Goal: Task Accomplishment & Management: Use online tool/utility

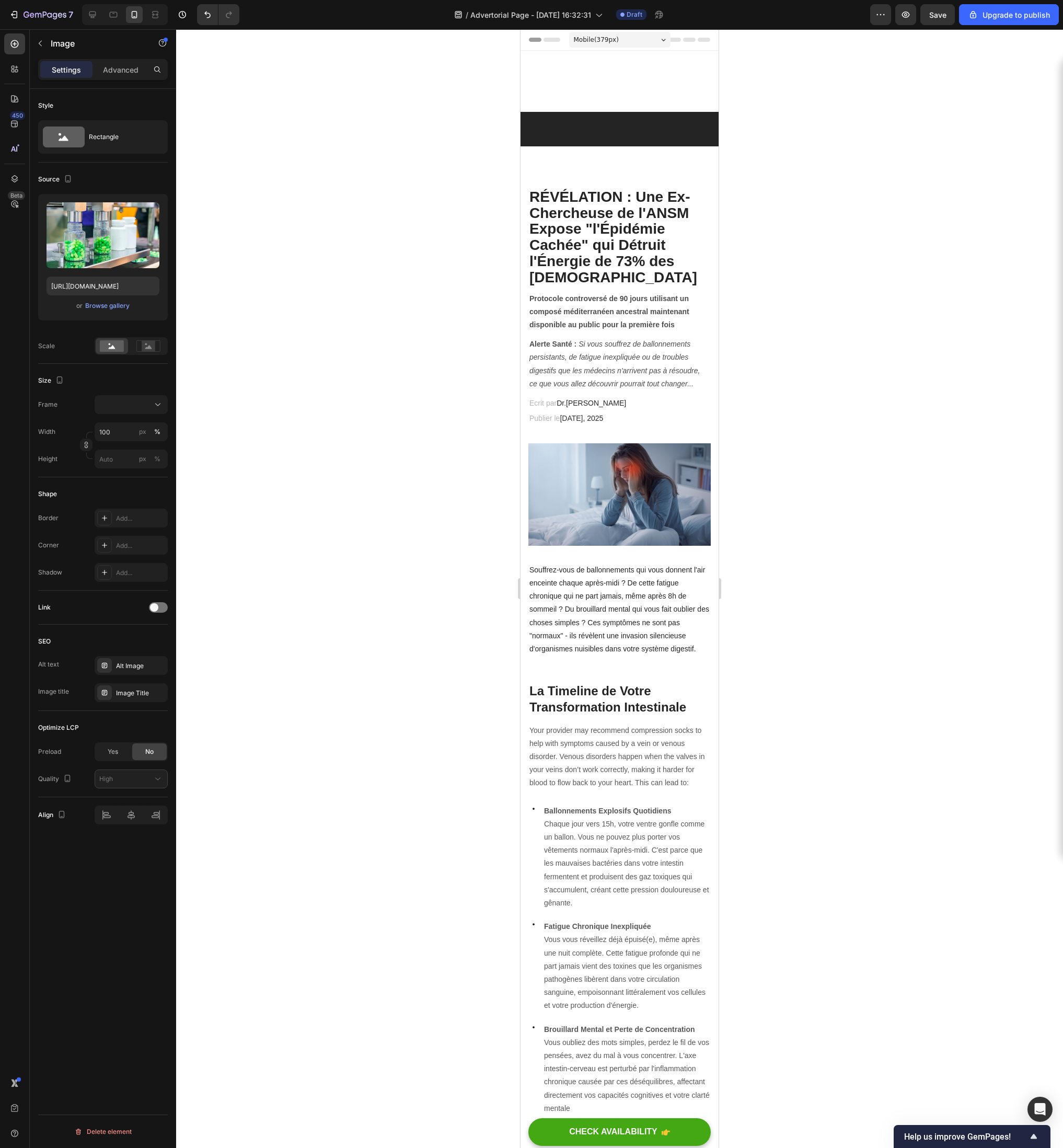
scroll to position [3727, 0]
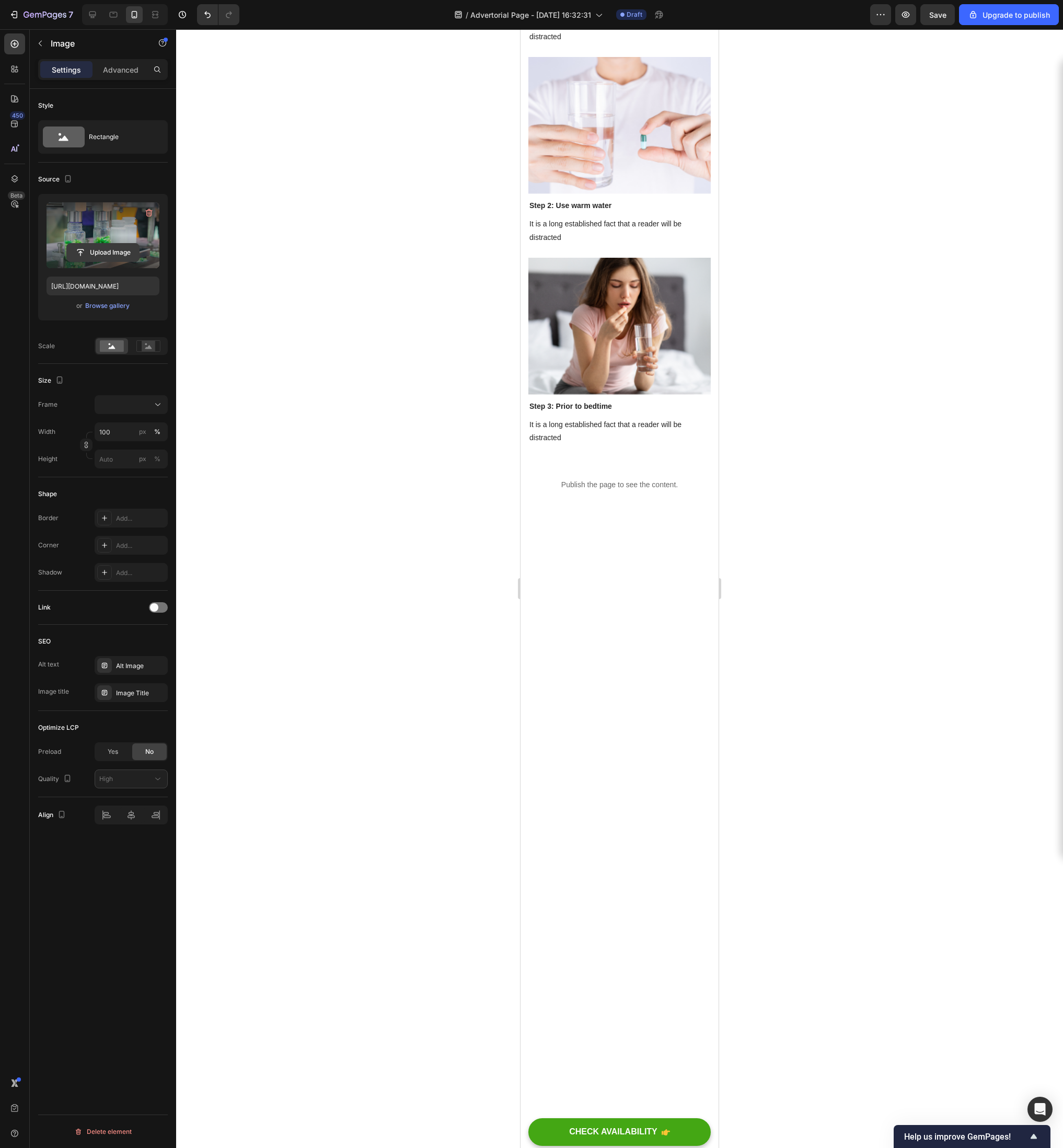
click at [122, 255] on input "file" at bounding box center [103, 252] width 72 height 18
click at [501, 647] on div at bounding box center [619, 588] width 887 height 1119
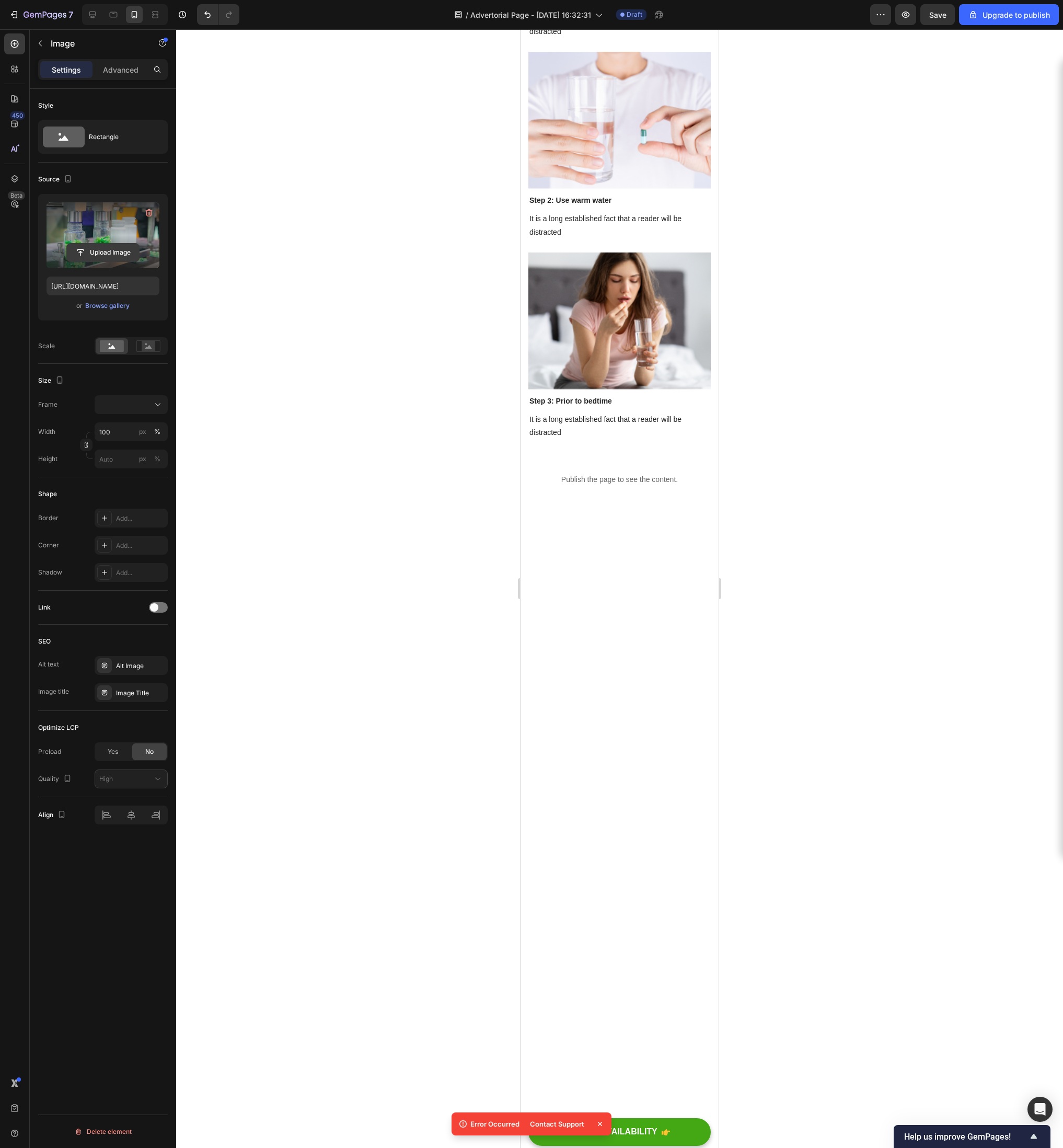
click at [85, 255] on input "file" at bounding box center [103, 252] width 72 height 18
click at [152, 216] on icon "button" at bounding box center [149, 212] width 10 height 10
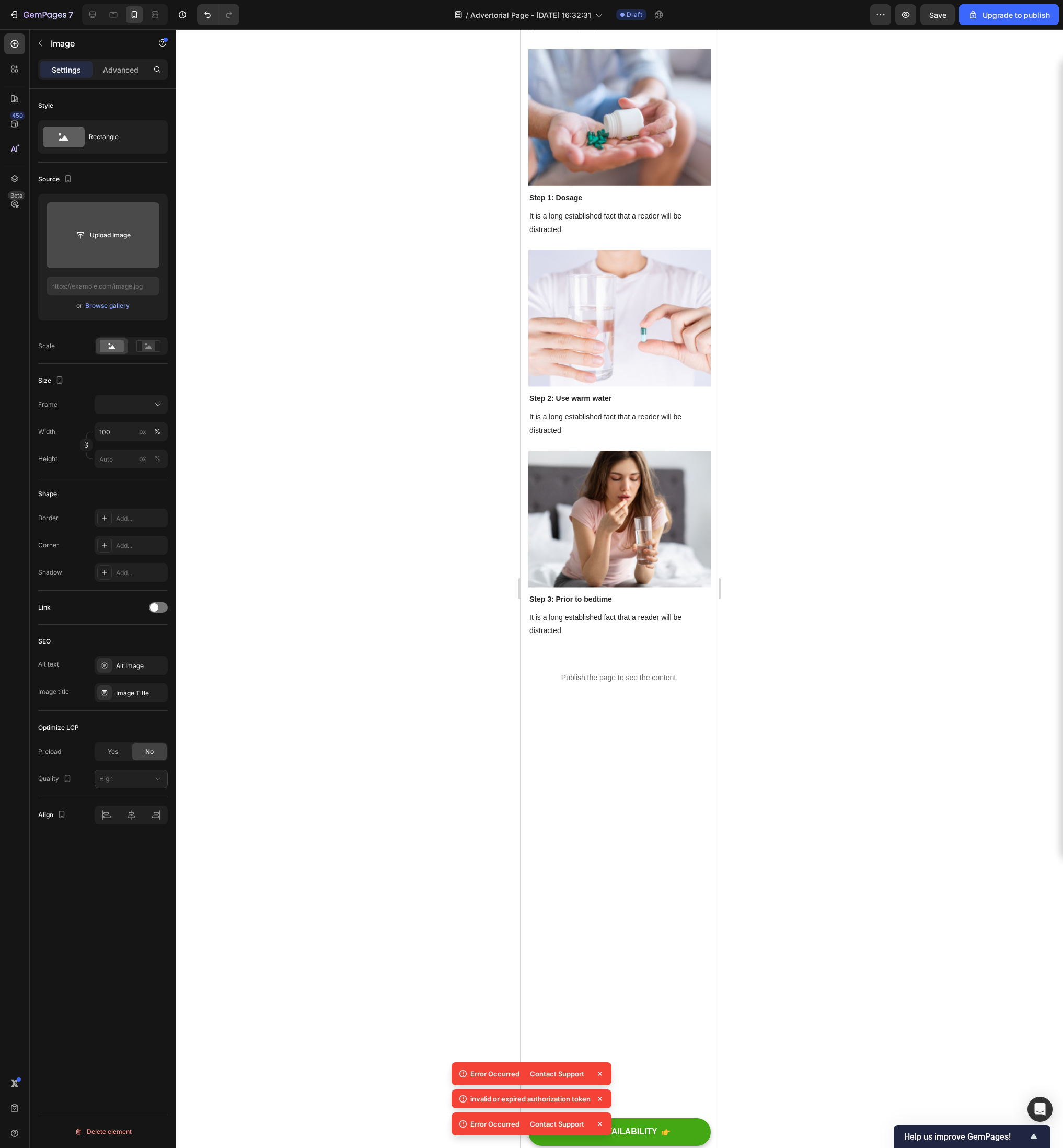
click at [108, 232] on input "file" at bounding box center [103, 235] width 72 height 18
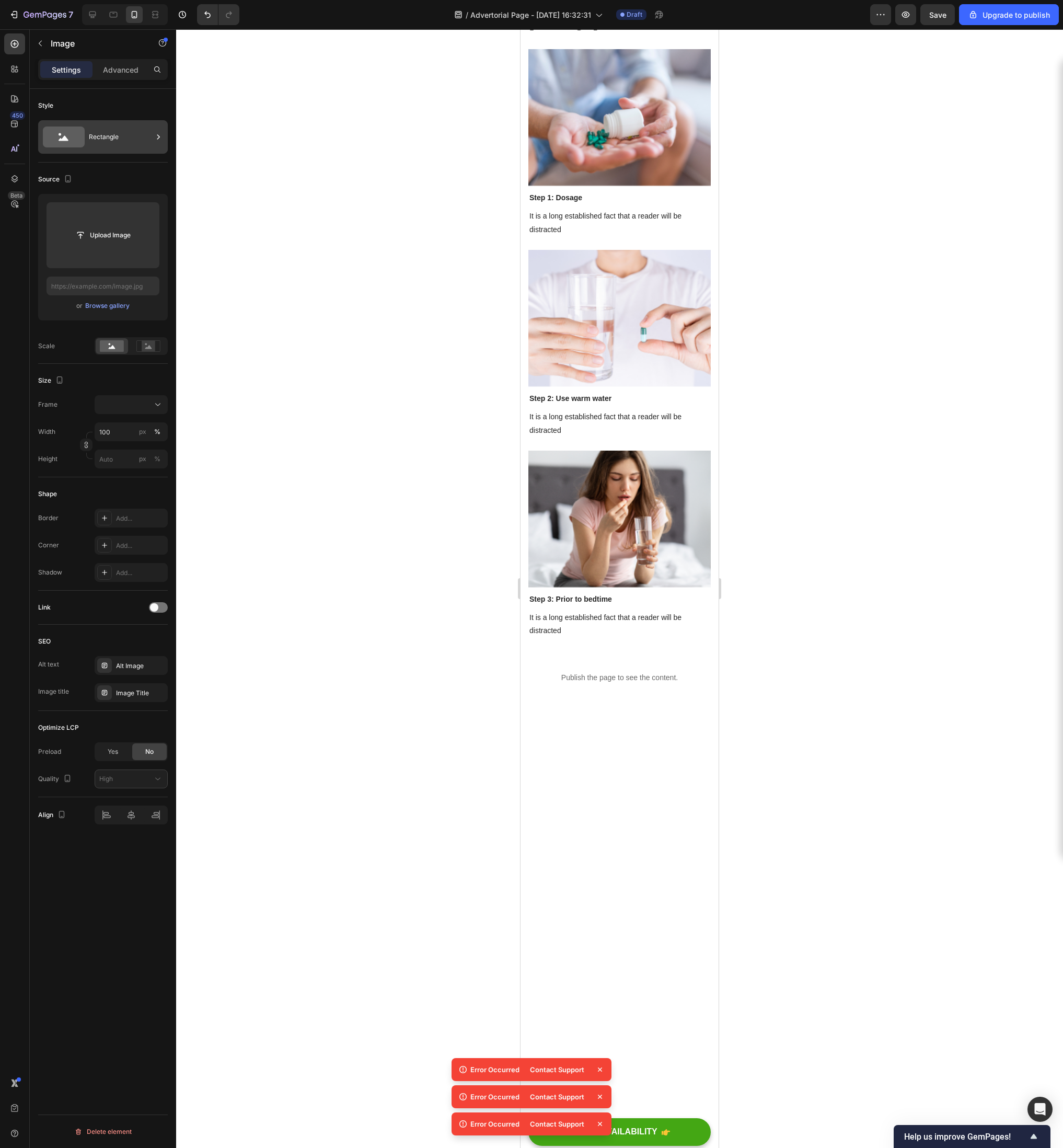
click at [105, 143] on div "Rectangle" at bounding box center [120, 137] width 63 height 24
click at [111, 99] on div "Style" at bounding box center [103, 105] width 130 height 16
click at [103, 73] on p "Advanced" at bounding box center [121, 70] width 35 height 11
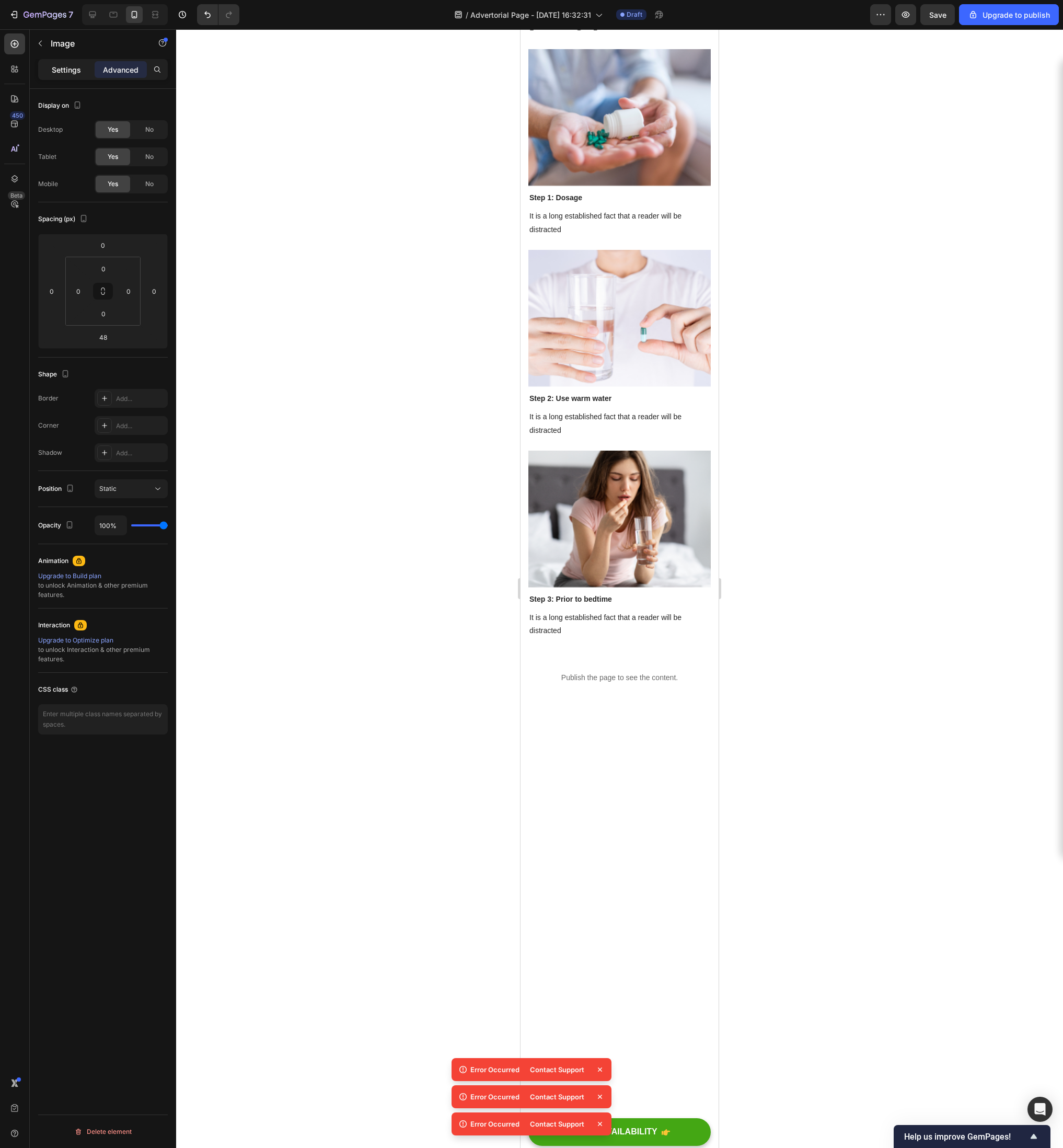
click at [88, 73] on div "Settings" at bounding box center [66, 69] width 52 height 16
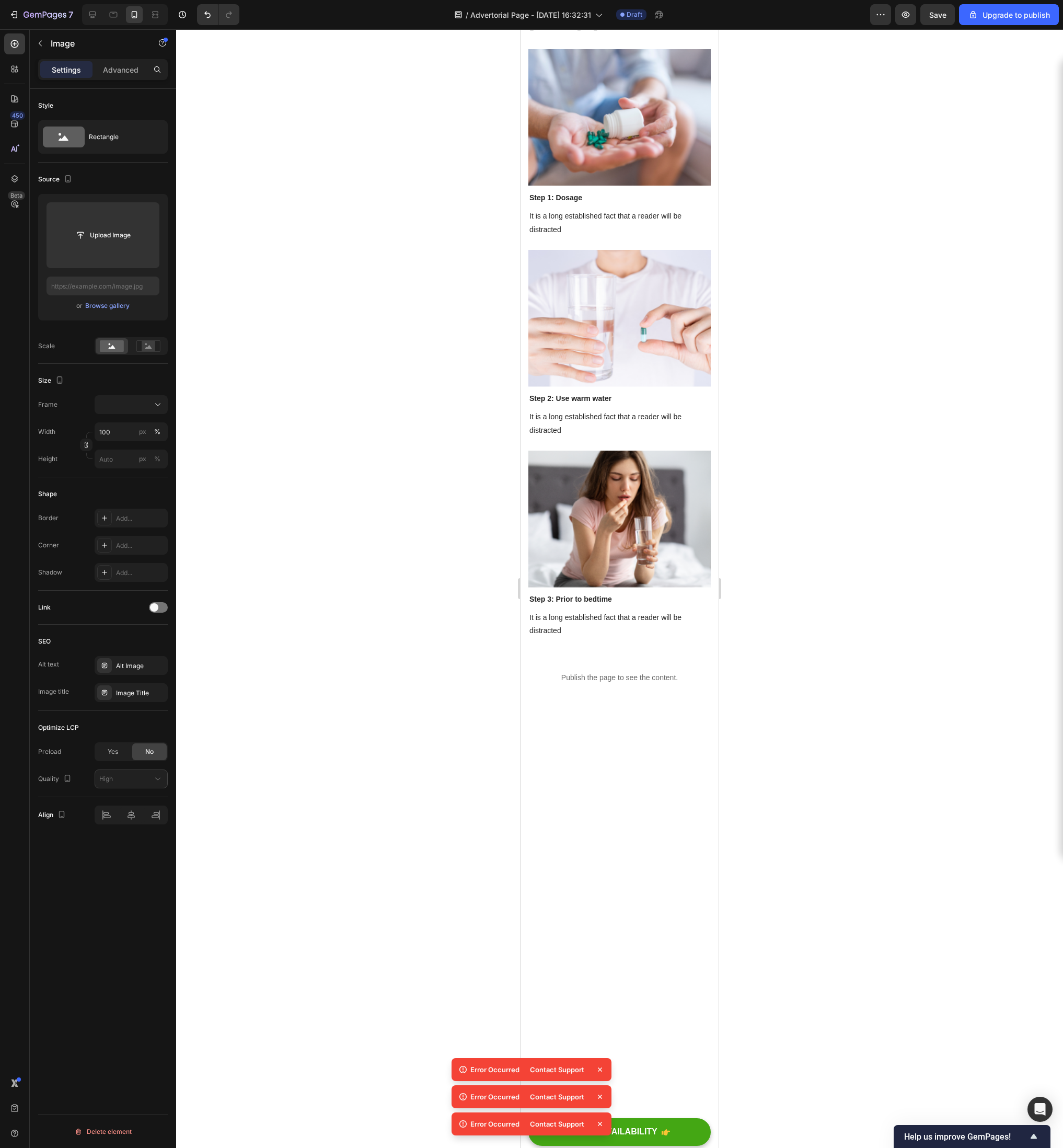
click at [77, 73] on p "Settings" at bounding box center [66, 70] width 29 height 11
click at [21, 45] on div at bounding box center [14, 44] width 21 height 21
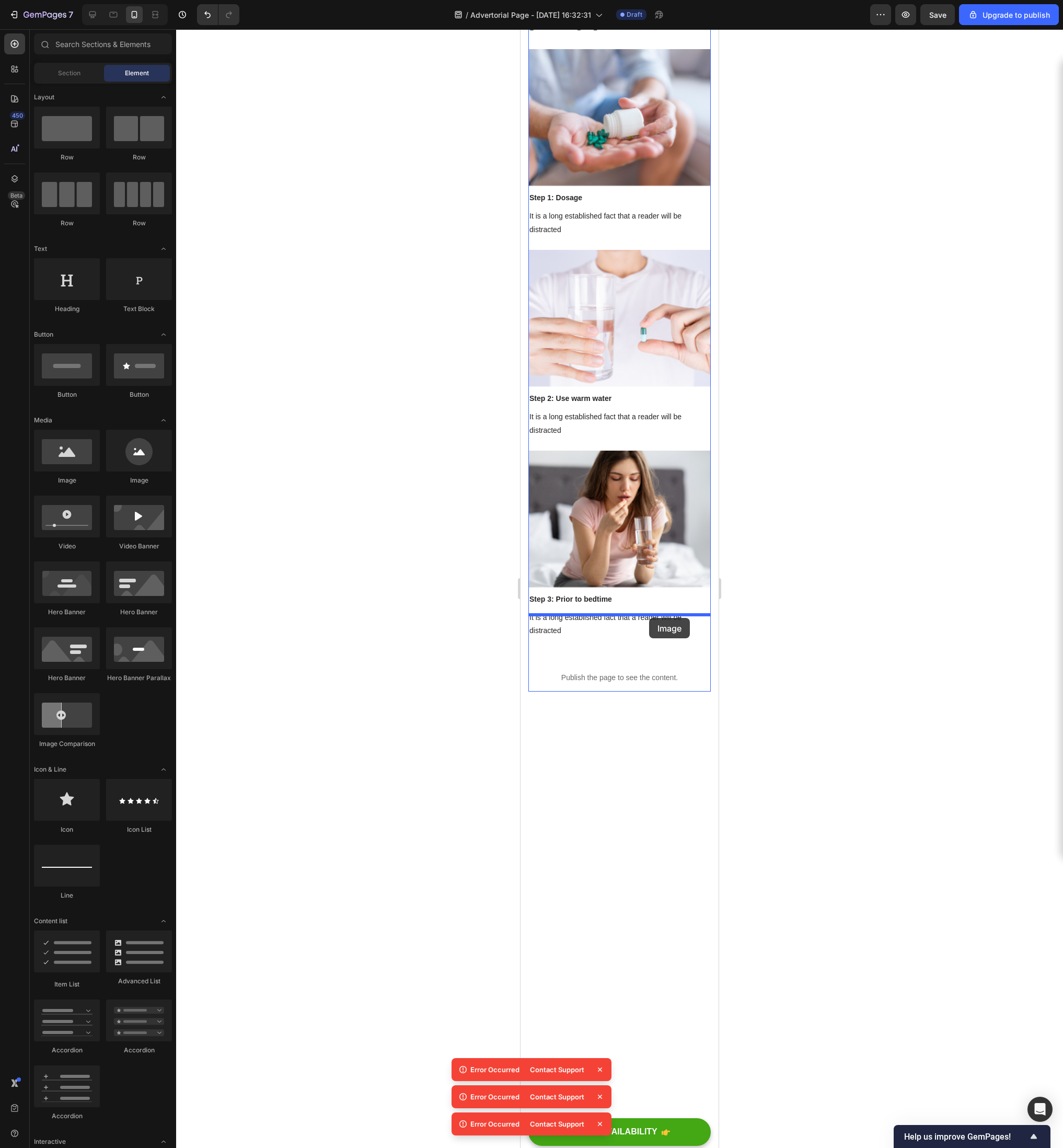
drag, startPoint x: 581, startPoint y: 488, endPoint x: 649, endPoint y: 618, distance: 146.7
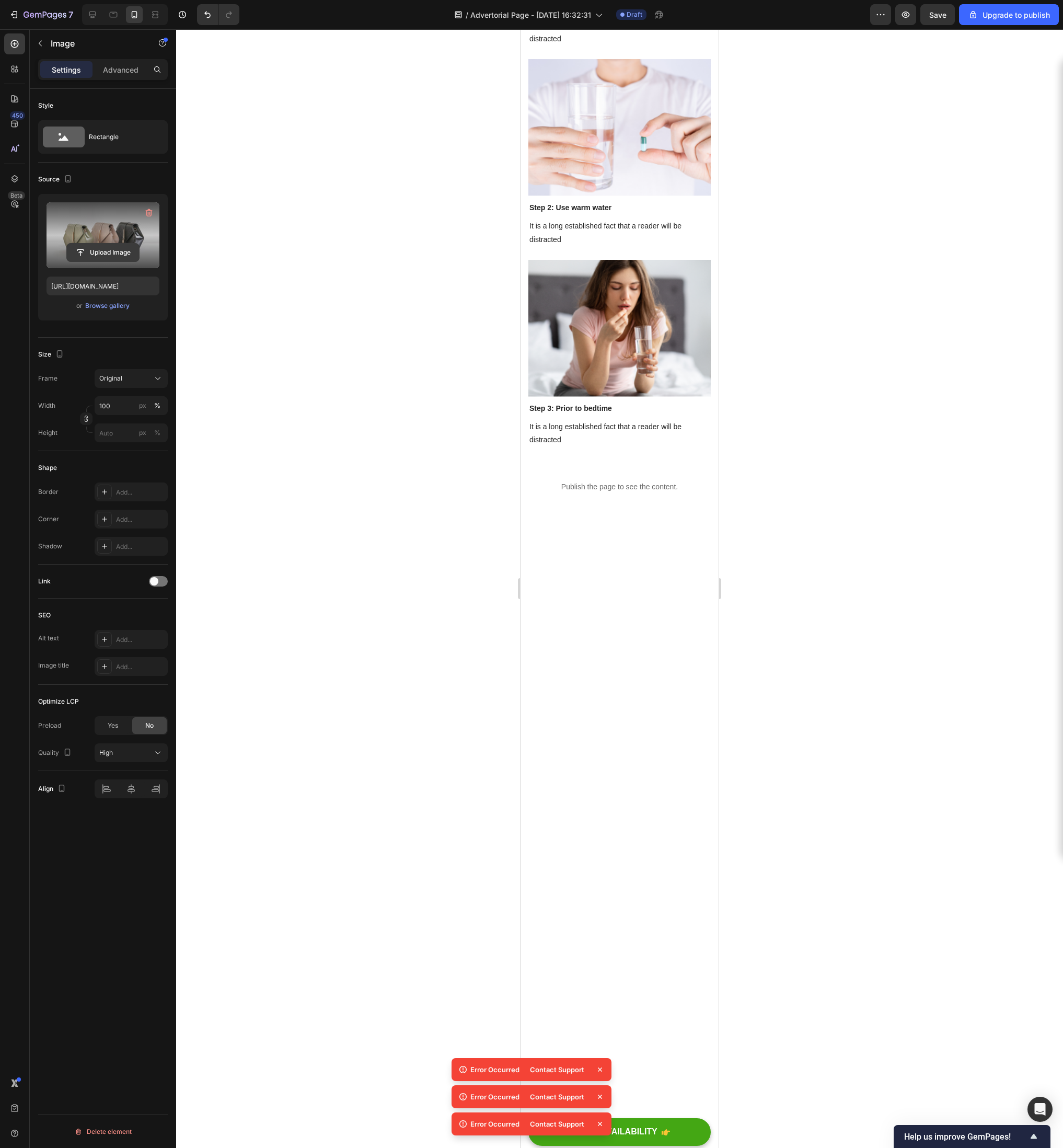
click at [118, 252] on input "file" at bounding box center [103, 252] width 72 height 18
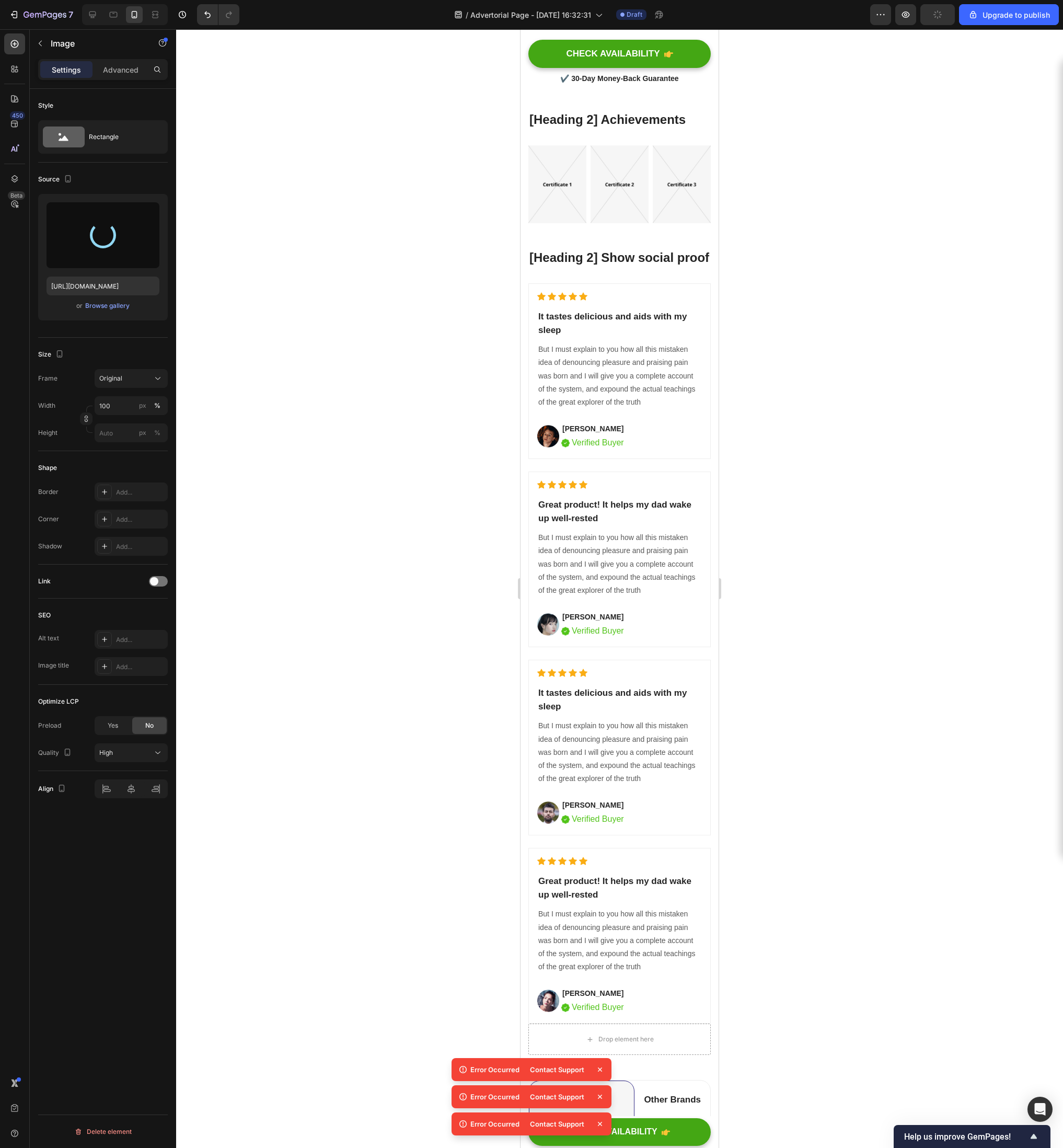
scroll to position [4225, 0]
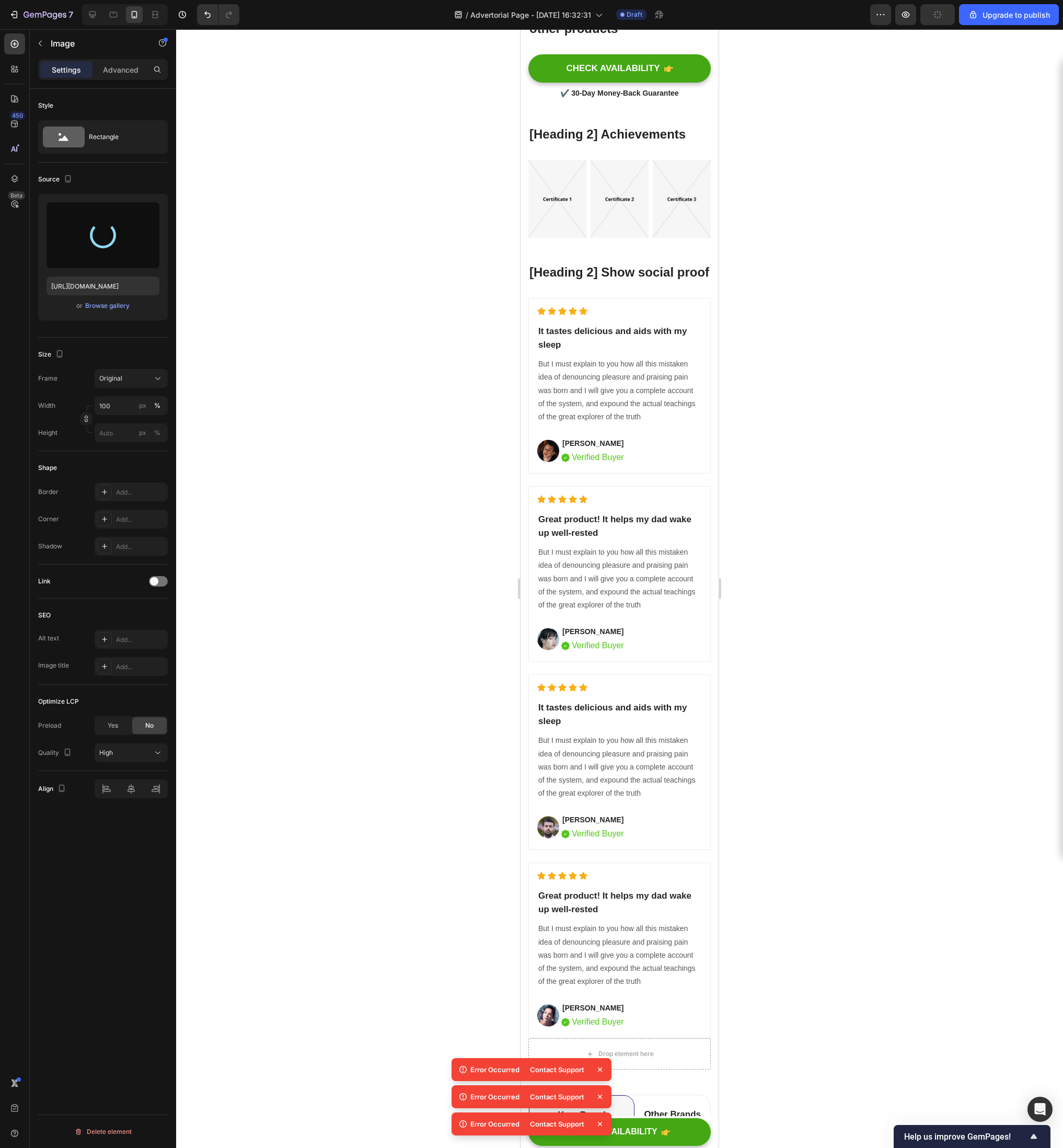
click at [873, 625] on div at bounding box center [619, 588] width 887 height 1119
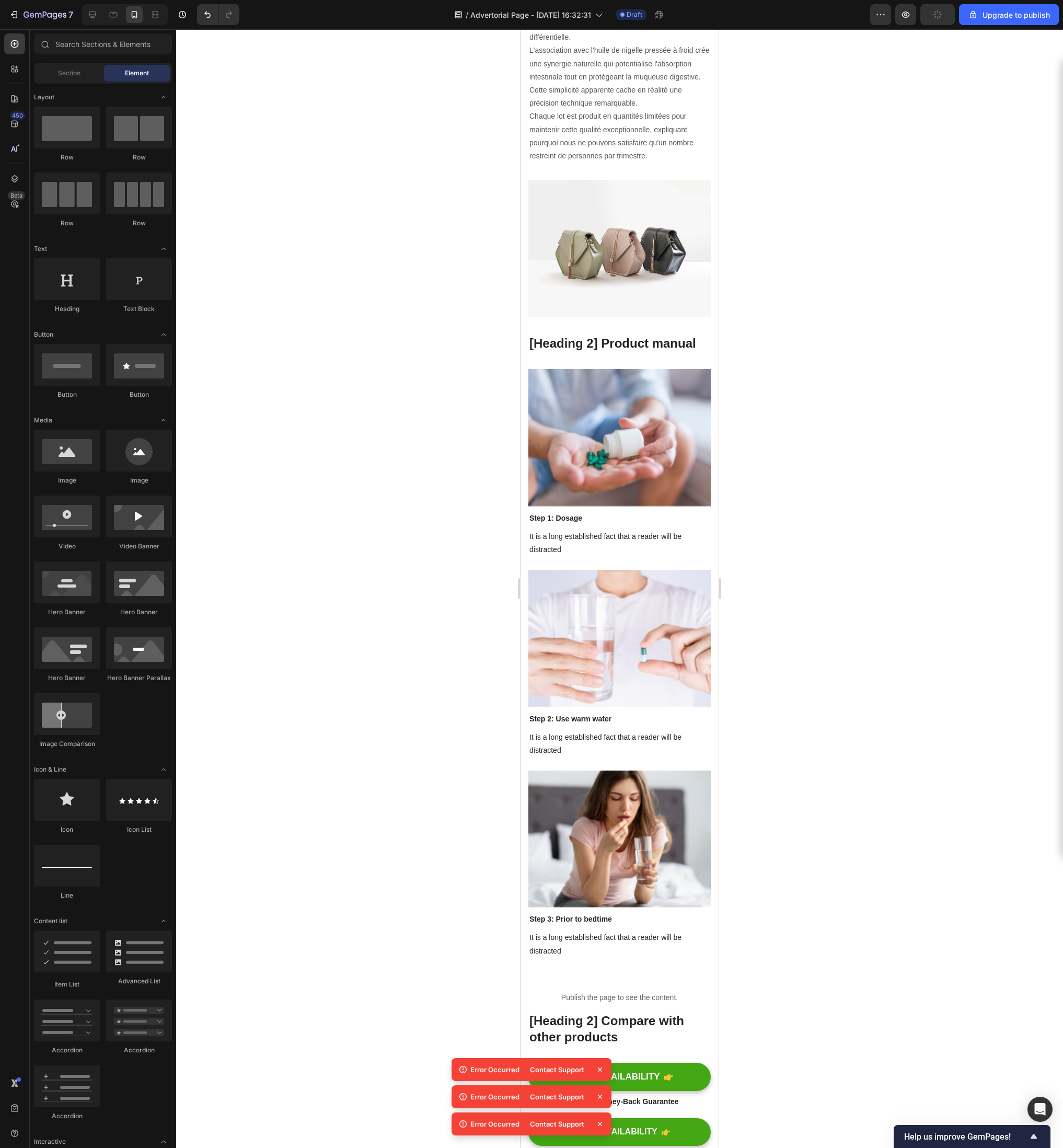
scroll to position [4190, 0]
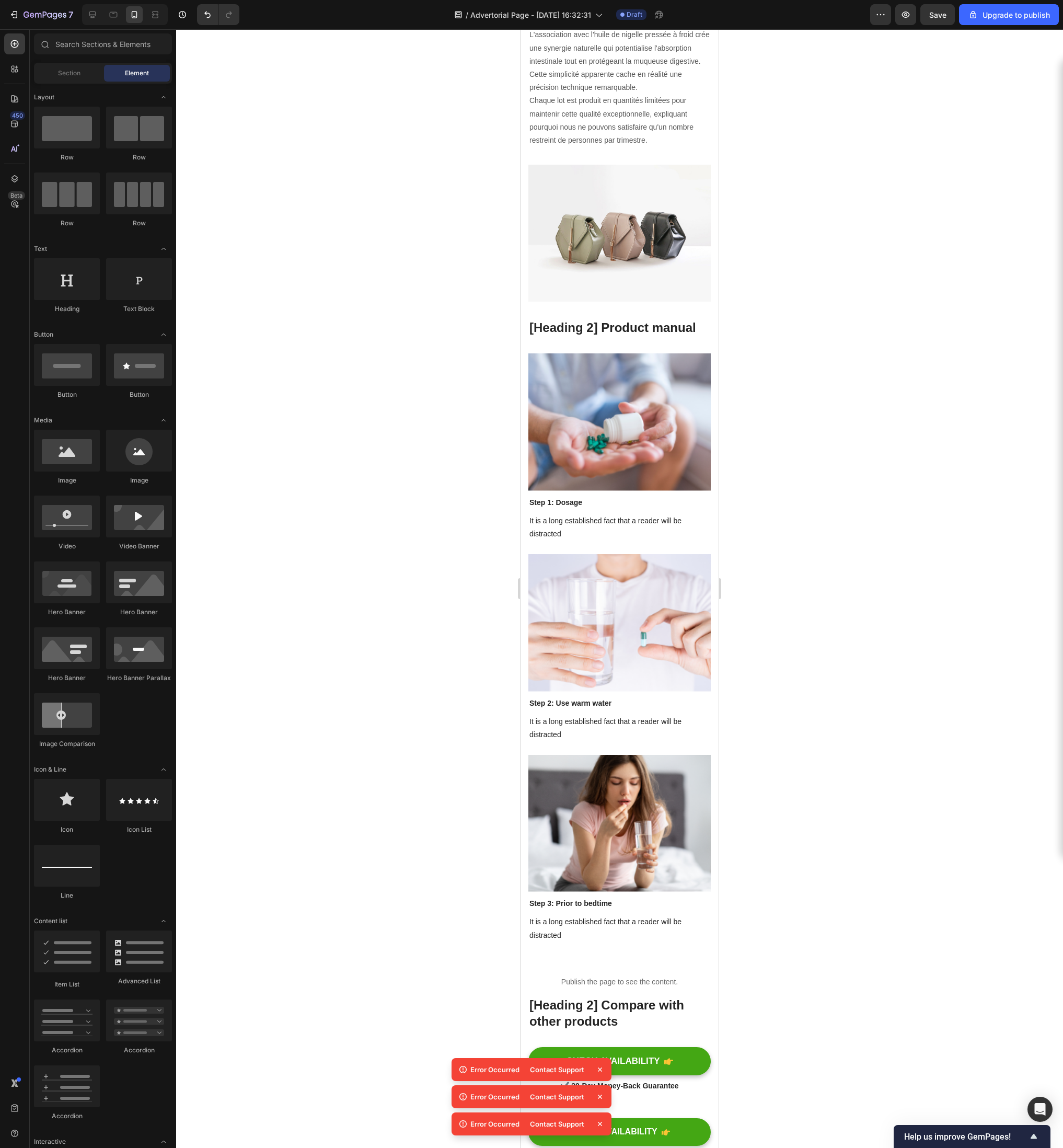
click at [609, 191] on img at bounding box center [619, 233] width 182 height 137
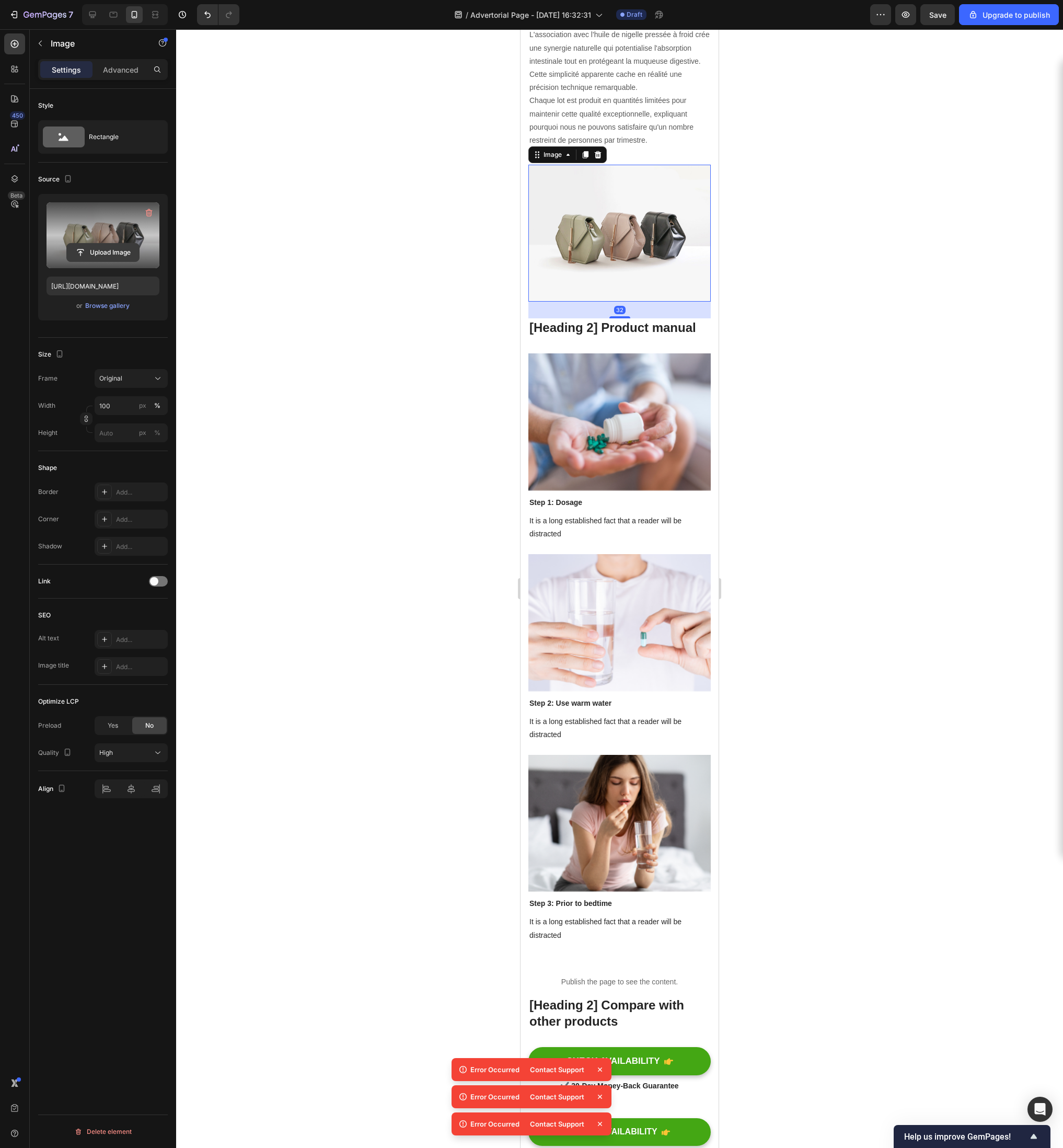
click at [123, 251] on input "file" at bounding box center [103, 252] width 72 height 18
click at [622, 374] on img at bounding box center [619, 421] width 182 height 137
click at [622, 212] on img at bounding box center [619, 233] width 182 height 137
click at [103, 244] on input "file" at bounding box center [103, 252] width 72 height 18
click at [936, 22] on button "Save" at bounding box center [938, 14] width 34 height 21
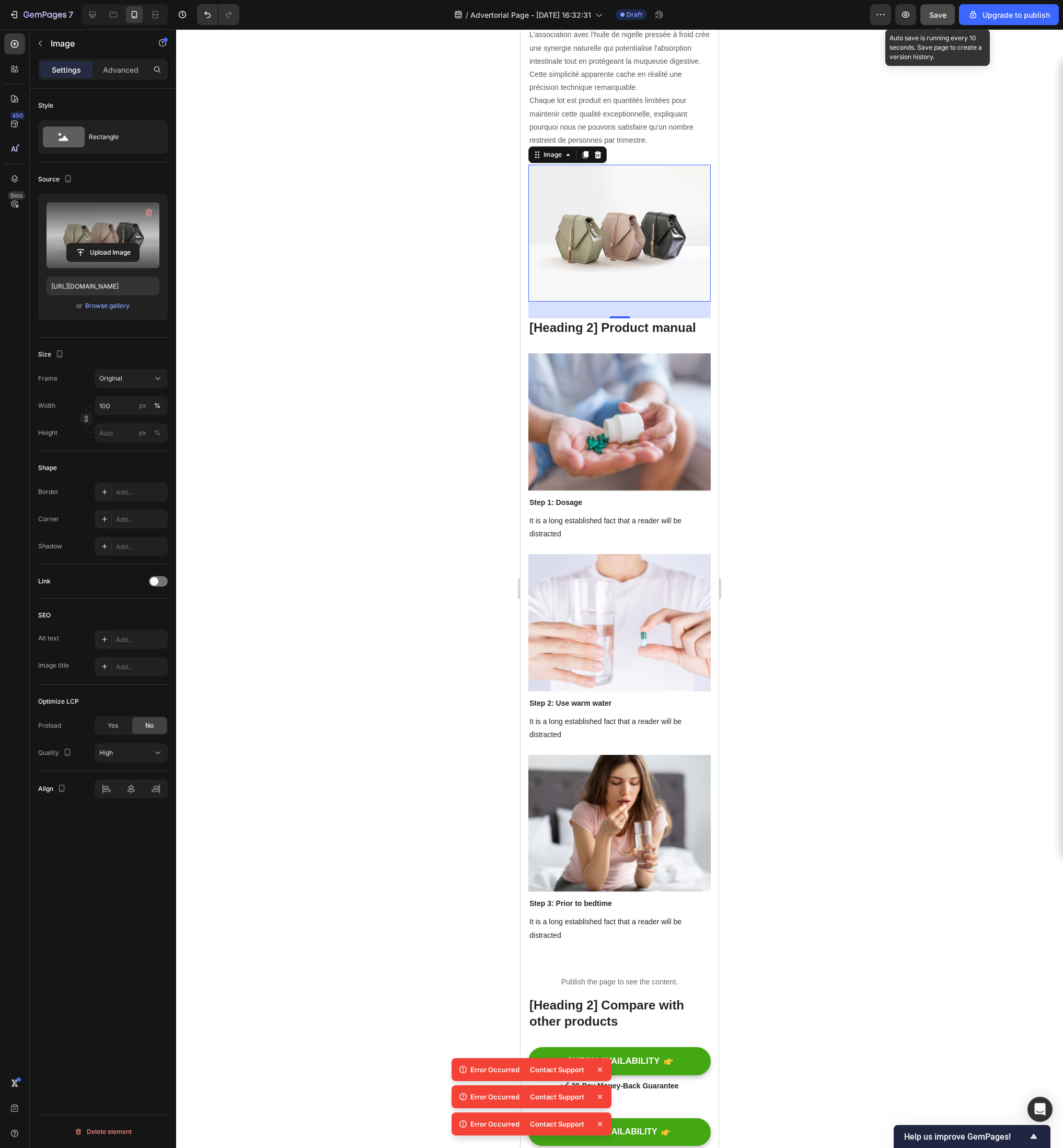
click at [933, 15] on span "Save" at bounding box center [938, 14] width 17 height 9
click at [939, 16] on span "Save" at bounding box center [938, 14] width 17 height 9
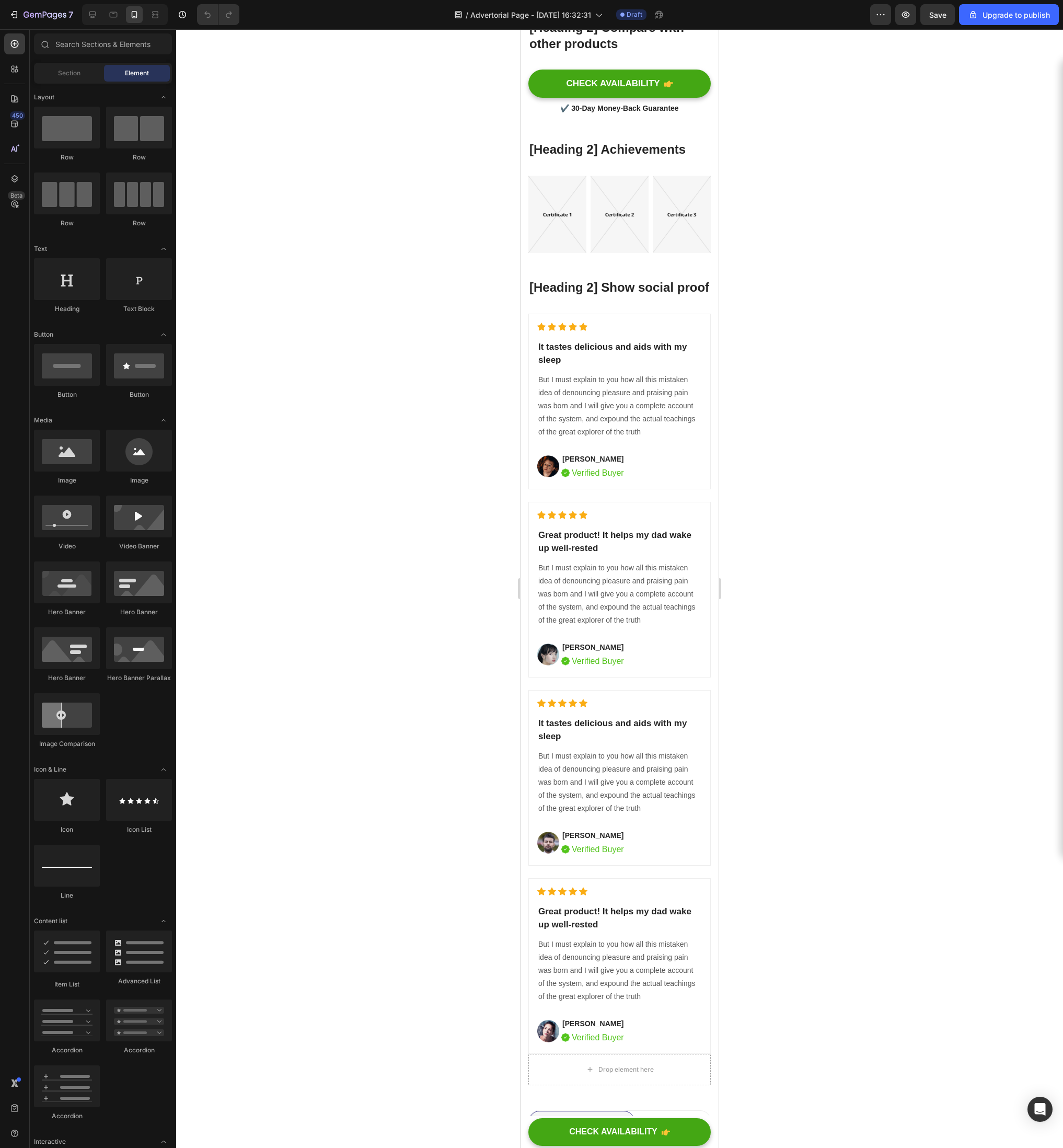
scroll to position [4080, 0]
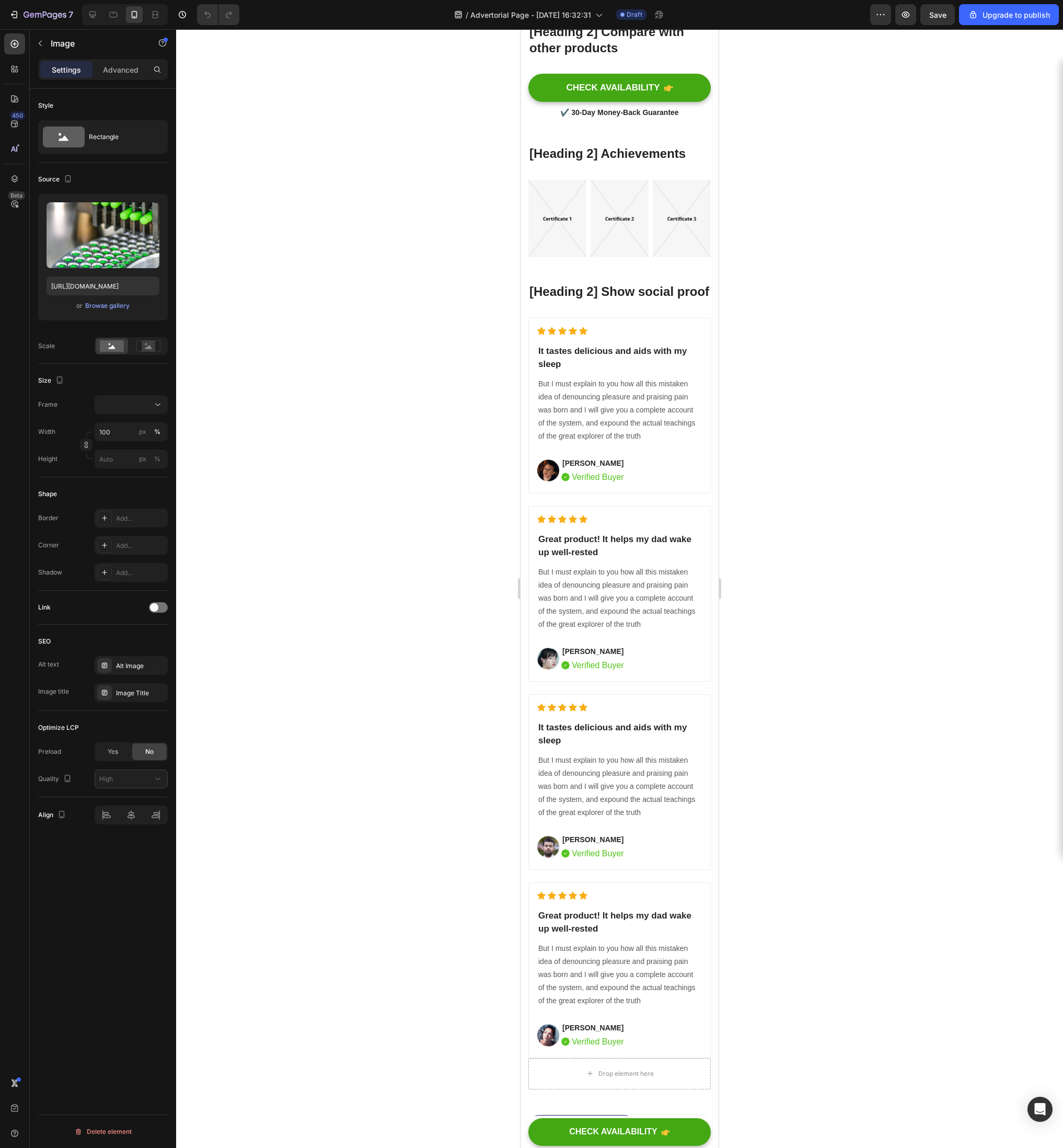
click at [148, 215] on icon "button" at bounding box center [149, 212] width 10 height 10
click at [96, 230] on input "file" at bounding box center [103, 235] width 72 height 18
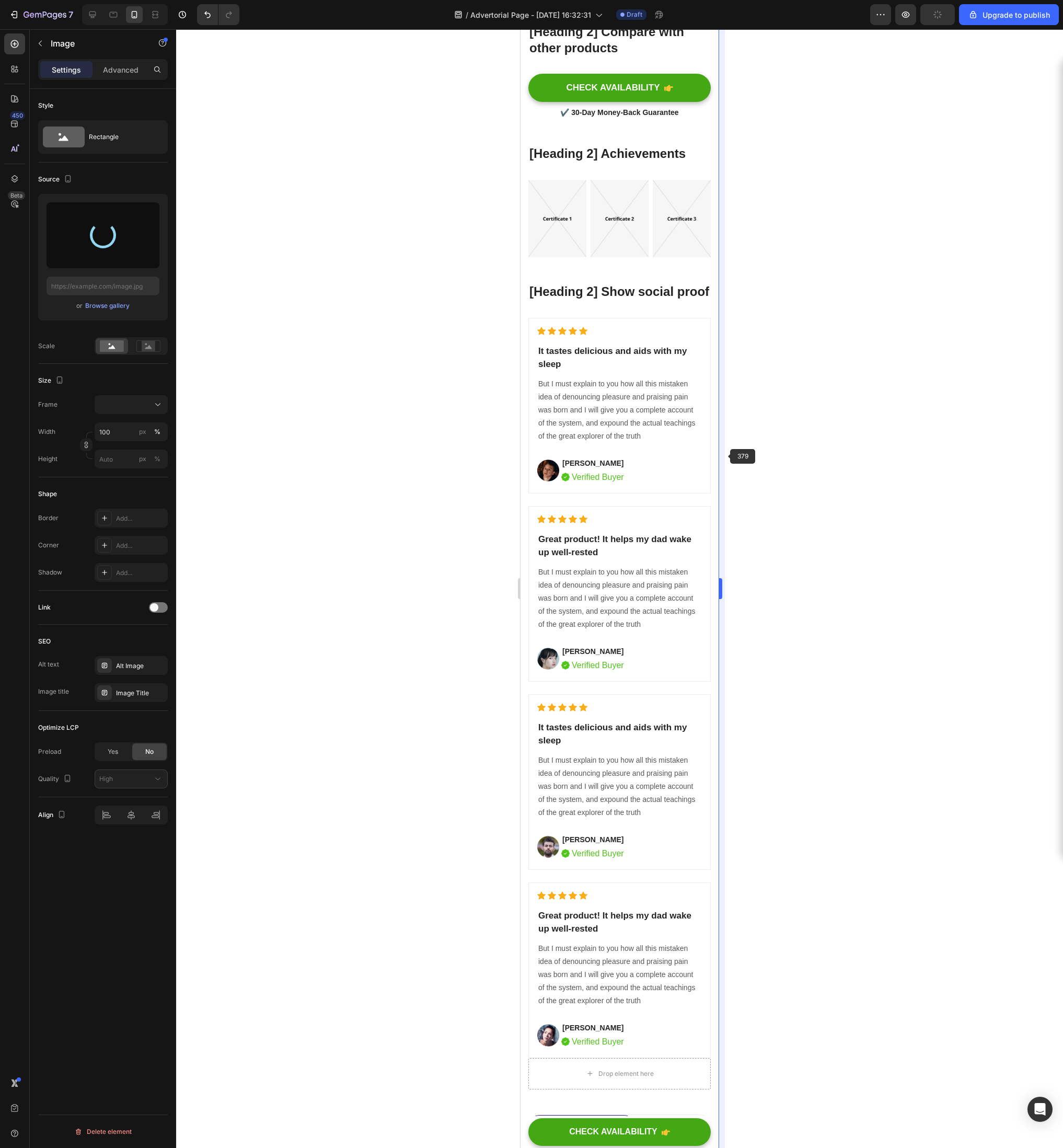
type input "https://cdn.shopify.com/s/files/1/0948/4038/9973/files/gempages_573054621577118…"
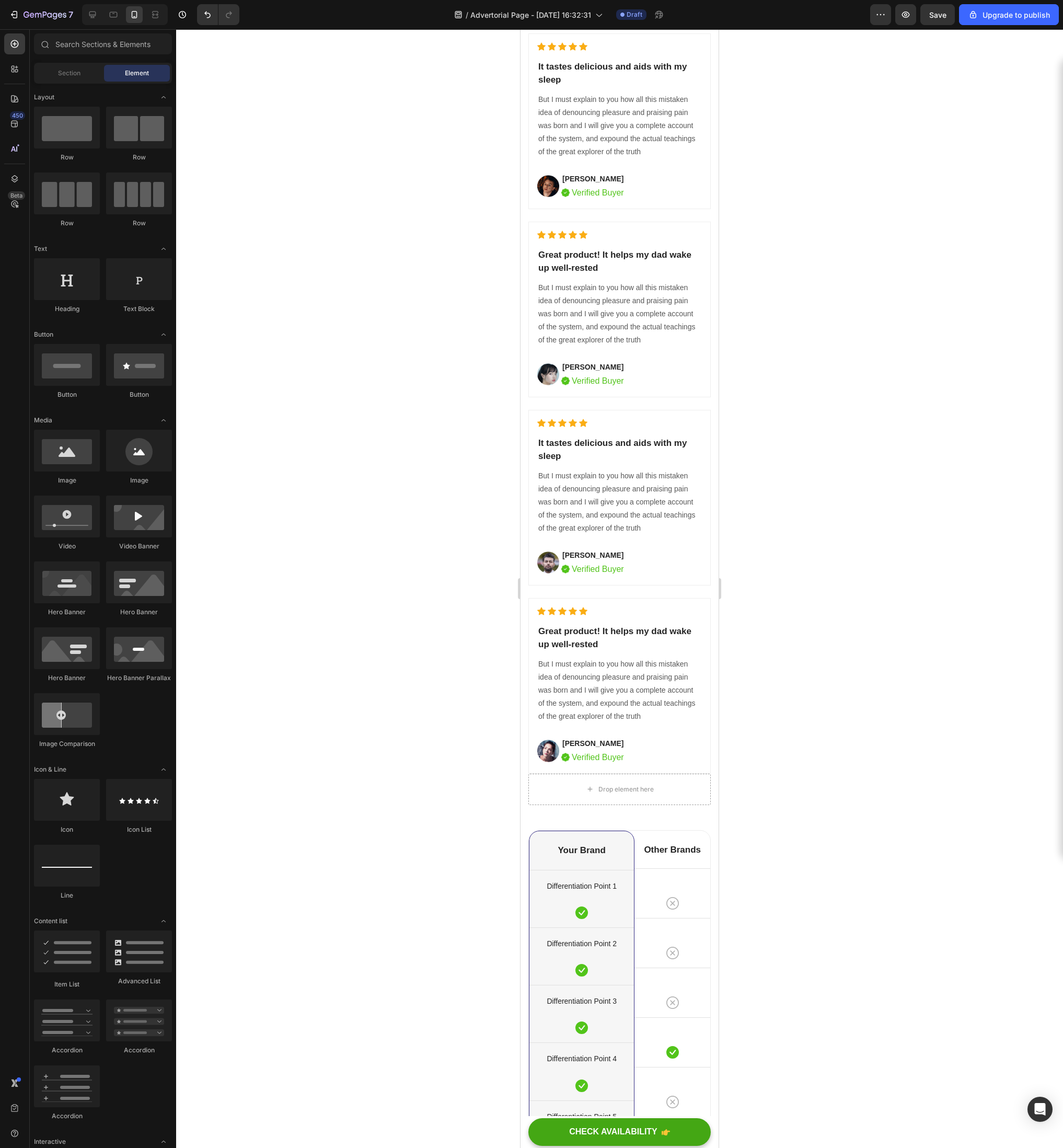
scroll to position [4362, 0]
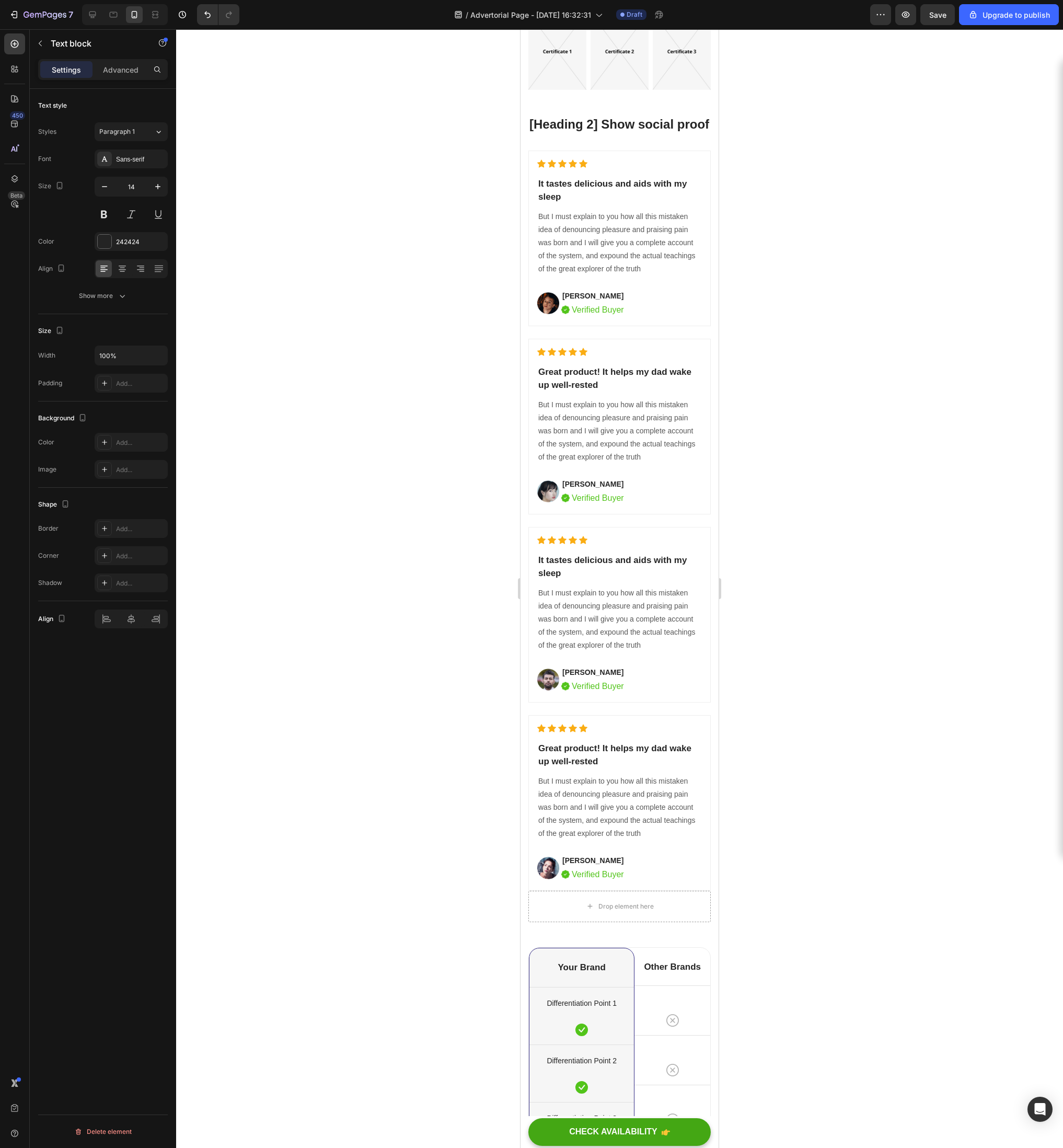
scroll to position [4225, 0]
